Goal: Information Seeking & Learning: Check status

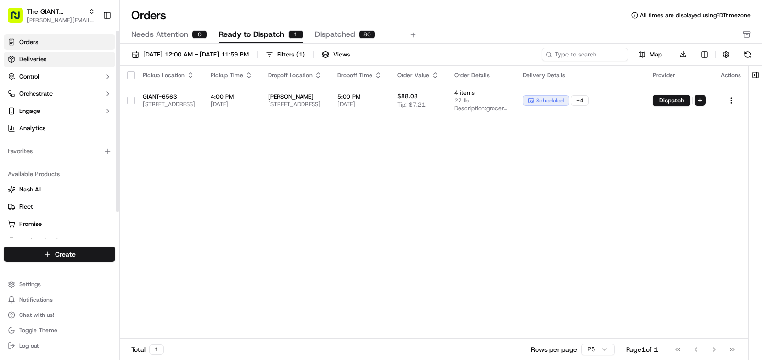
click at [43, 60] on span "Deliveries" at bounding box center [32, 59] width 27 height 9
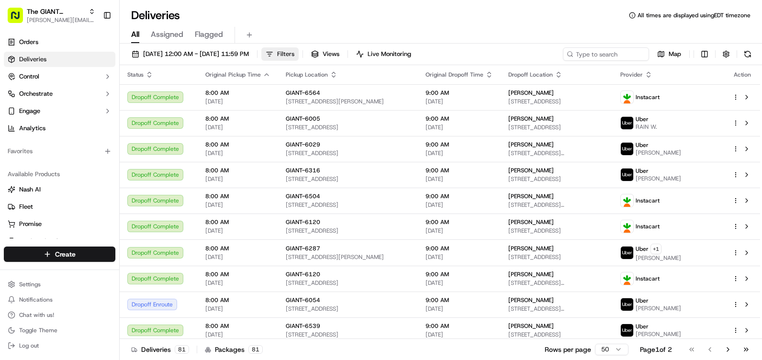
click at [295, 53] on span "Filters" at bounding box center [285, 54] width 17 height 9
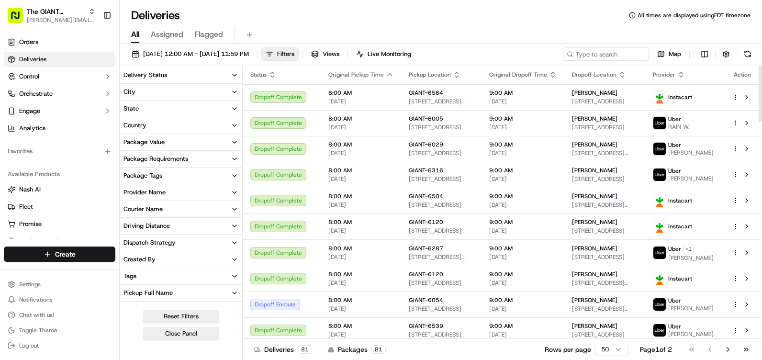
click at [175, 94] on button "City" at bounding box center [181, 92] width 123 height 16
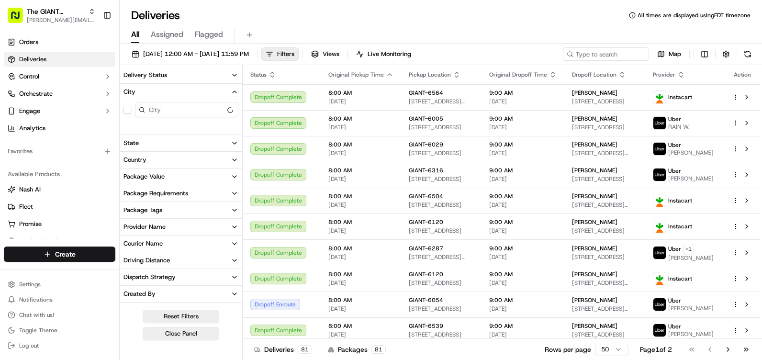
click at [233, 90] on icon "button" at bounding box center [235, 92] width 8 height 8
click at [234, 92] on icon "button" at bounding box center [235, 92] width 4 height 2
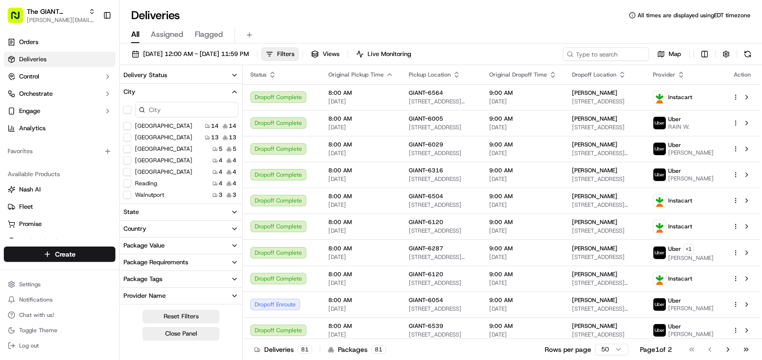
click at [204, 104] on input at bounding box center [186, 109] width 103 height 15
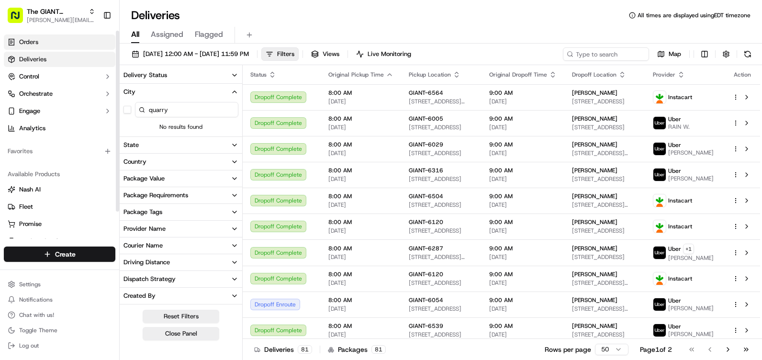
type input "quarry"
click at [51, 46] on link "Orders" at bounding box center [60, 41] width 112 height 15
